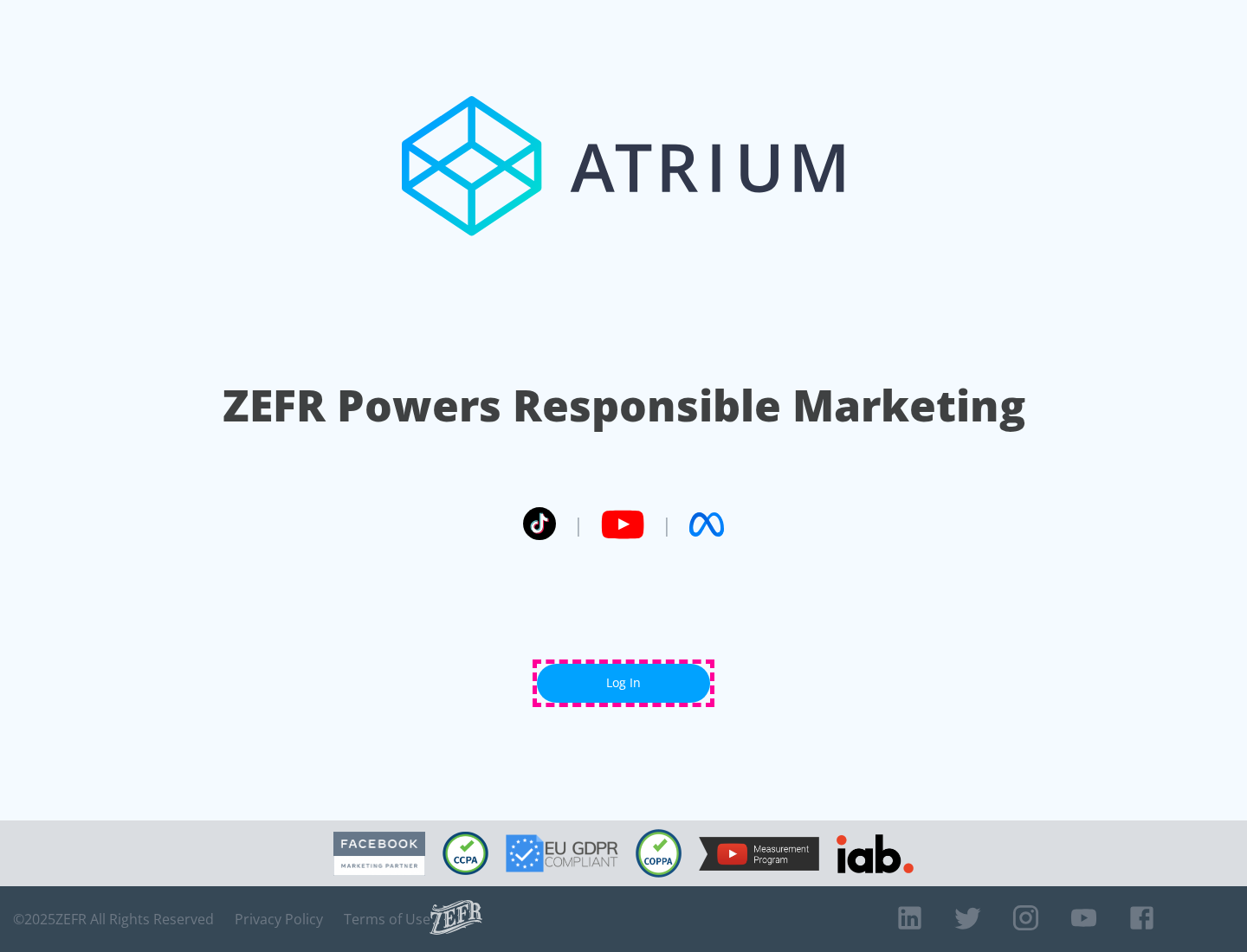
click at [623, 683] on link "Log In" at bounding box center [623, 684] width 173 height 39
